Goal: Find specific page/section: Find specific page/section

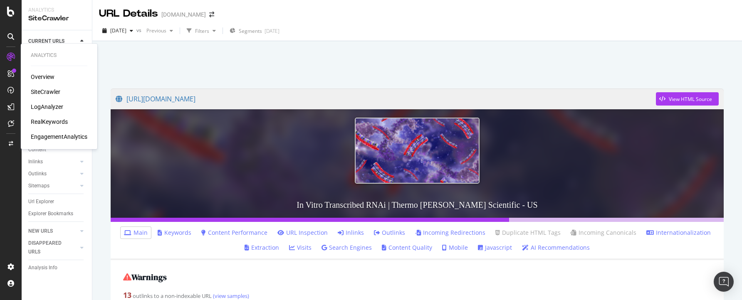
click at [49, 121] on div "RealKeywords" at bounding box center [49, 122] width 37 height 8
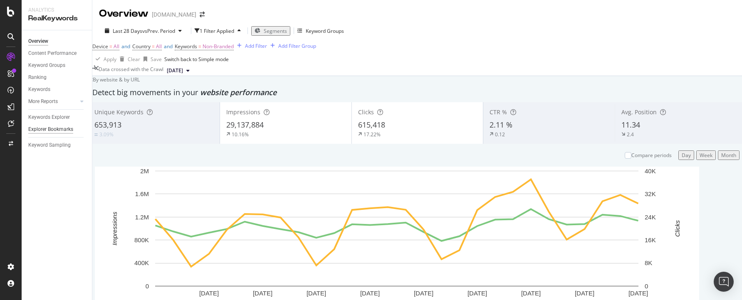
click at [57, 131] on div "Explorer Bookmarks" at bounding box center [50, 129] width 45 height 9
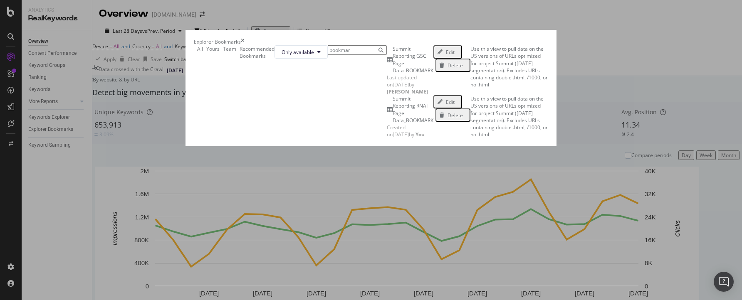
type input "bookmar"
click at [393, 124] on div "Summit Reporting RNAI Page Data_BOOKMARK" at bounding box center [413, 109] width 41 height 29
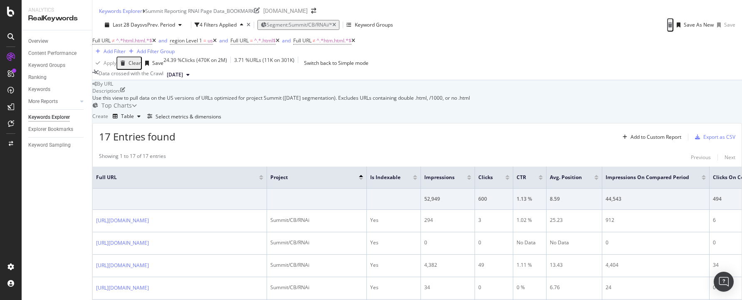
scroll to position [104, 0]
click at [221, 112] on div "Select metrics & dimensions" at bounding box center [182, 116] width 77 height 9
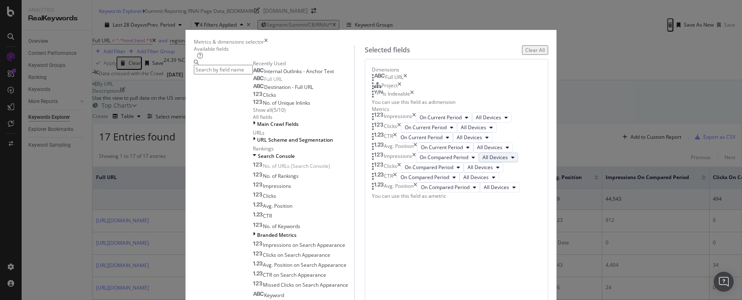
scroll to position [189, 0]
click at [268, 38] on icon "times" at bounding box center [266, 41] width 4 height 7
